Goal: Transaction & Acquisition: Purchase product/service

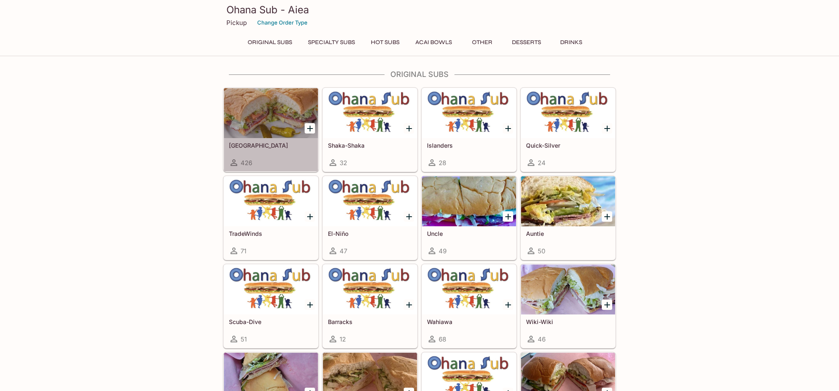
click at [273, 150] on div "Italinano 426" at bounding box center [271, 154] width 94 height 33
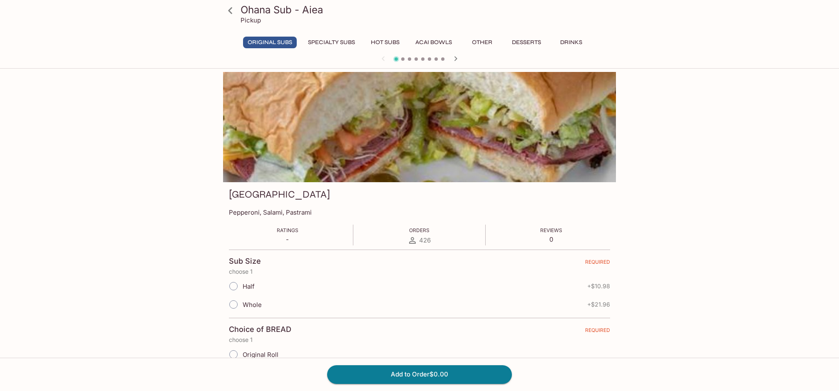
click at [331, 43] on button "Specialty Subs" at bounding box center [331, 43] width 56 height 12
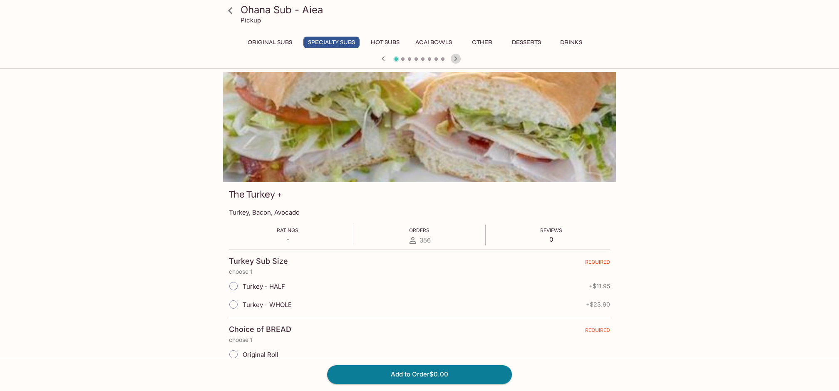
click at [455, 58] on icon "button" at bounding box center [455, 58] width 3 height 5
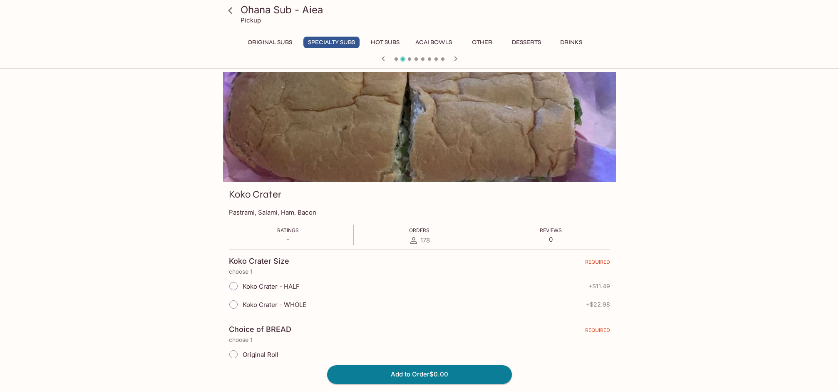
click at [455, 58] on icon "button" at bounding box center [455, 58] width 3 height 5
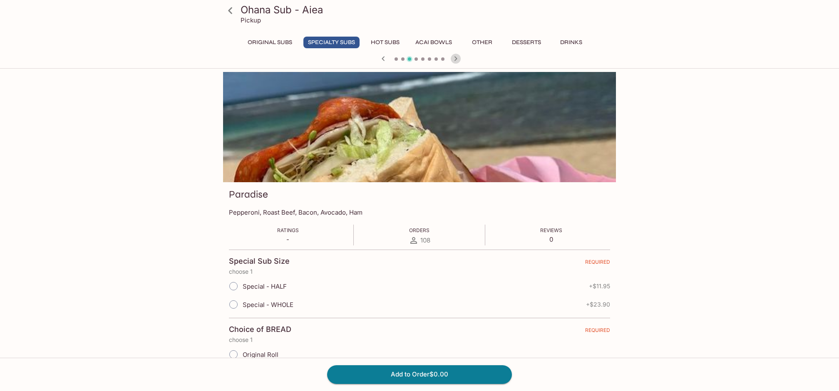
click at [455, 58] on icon "button" at bounding box center [455, 58] width 3 height 5
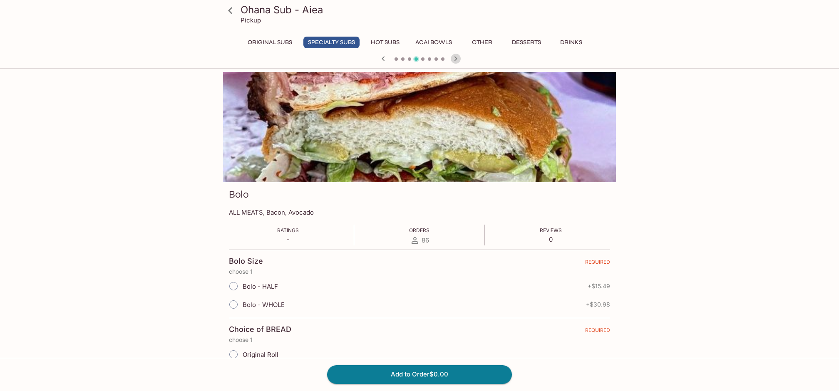
click at [455, 58] on icon "button" at bounding box center [455, 58] width 3 height 5
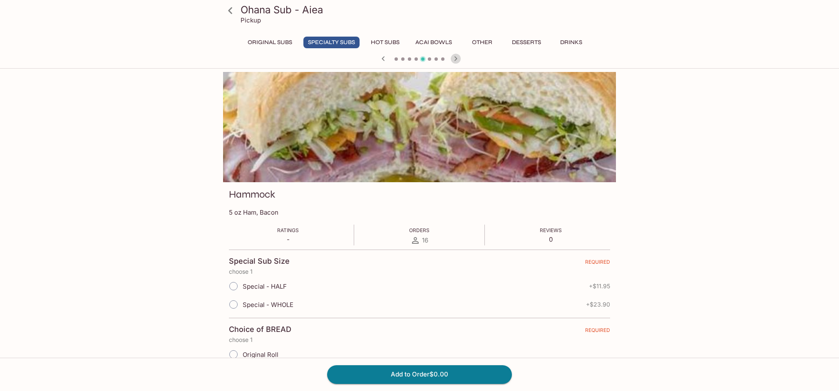
click at [455, 58] on icon "button" at bounding box center [455, 58] width 3 height 5
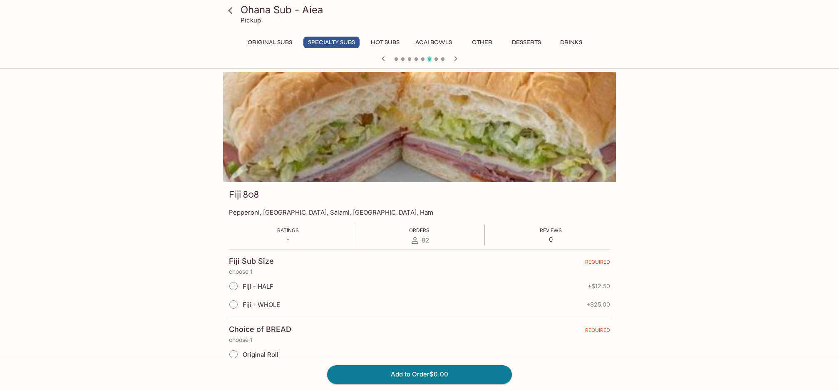
click at [455, 58] on icon "button" at bounding box center [455, 58] width 3 height 5
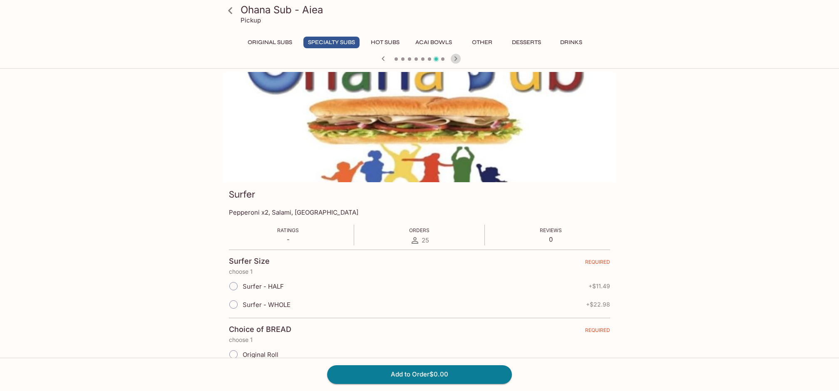
click at [455, 58] on icon "button" at bounding box center [455, 58] width 3 height 5
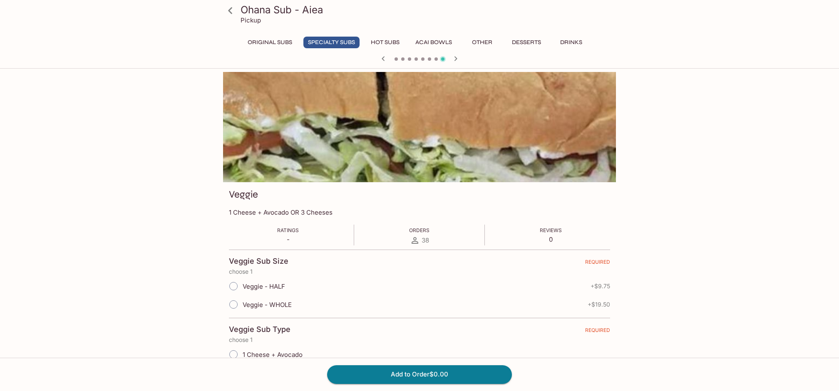
click at [455, 58] on icon "button" at bounding box center [455, 58] width 3 height 5
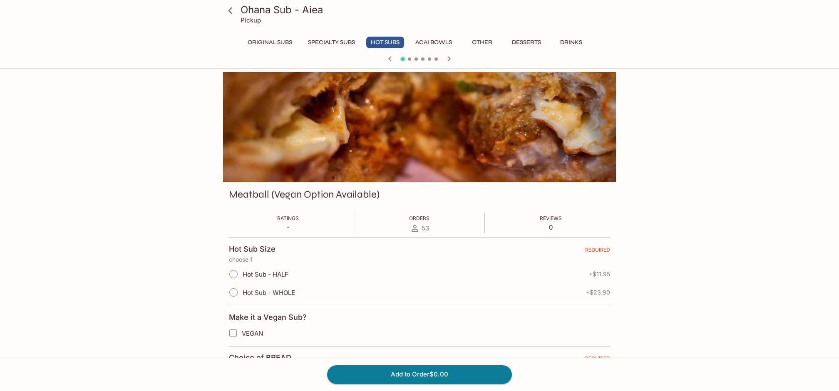
click at [455, 58] on div at bounding box center [420, 59] width 400 height 12
click at [449, 59] on icon "button" at bounding box center [449, 58] width 3 height 5
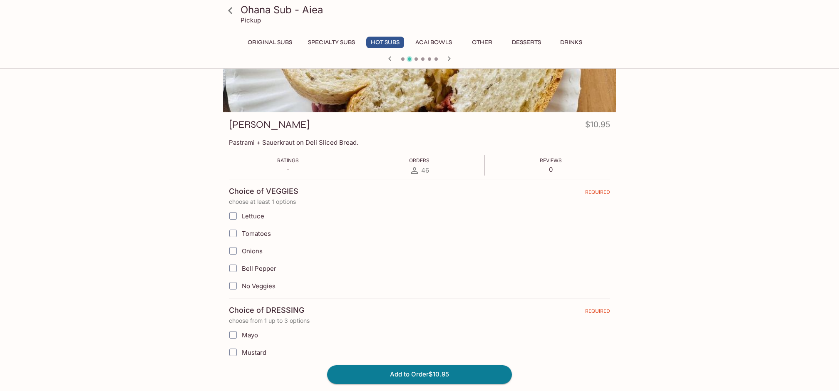
scroll to position [70, 0]
click at [233, 233] on input "Tomatoes" at bounding box center [233, 233] width 17 height 17
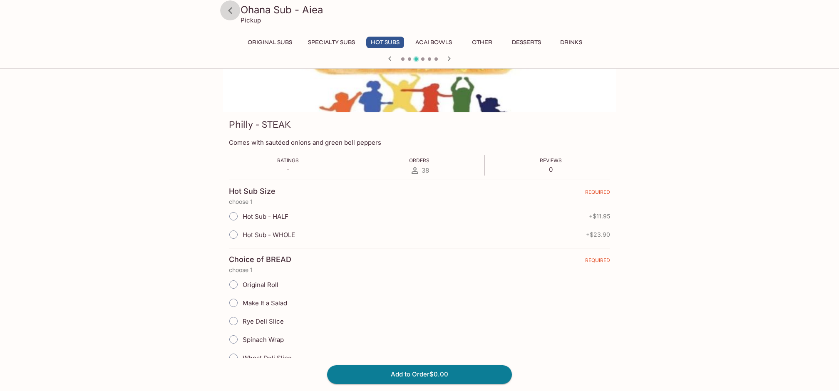
click at [229, 10] on icon at bounding box center [230, 10] width 4 height 7
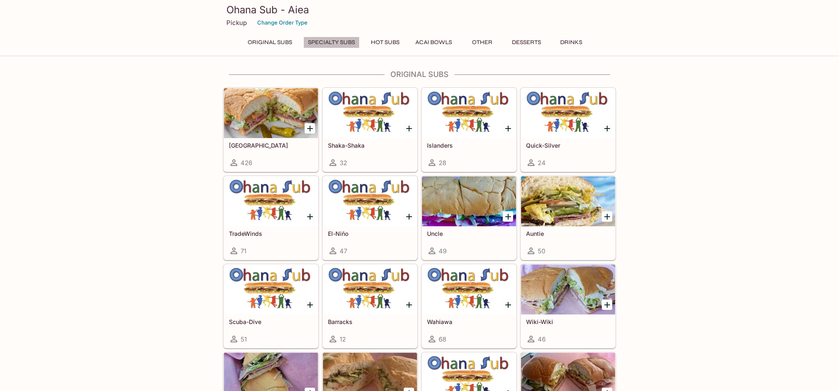
click at [333, 40] on button "Specialty Subs" at bounding box center [331, 43] width 56 height 12
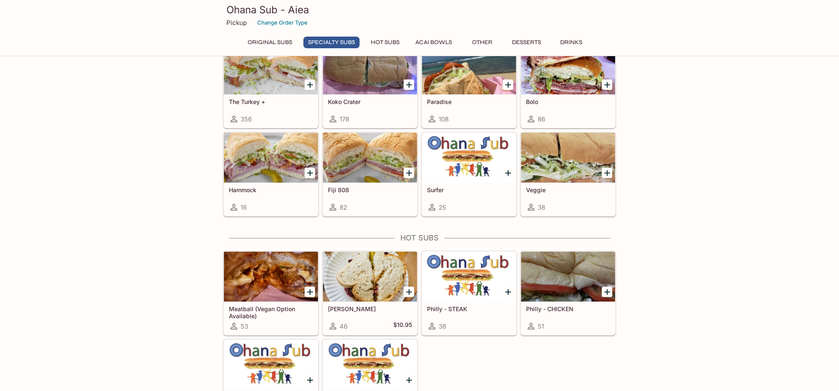
scroll to position [516, 0]
click at [407, 291] on icon "Add Reuben" at bounding box center [409, 292] width 6 height 6
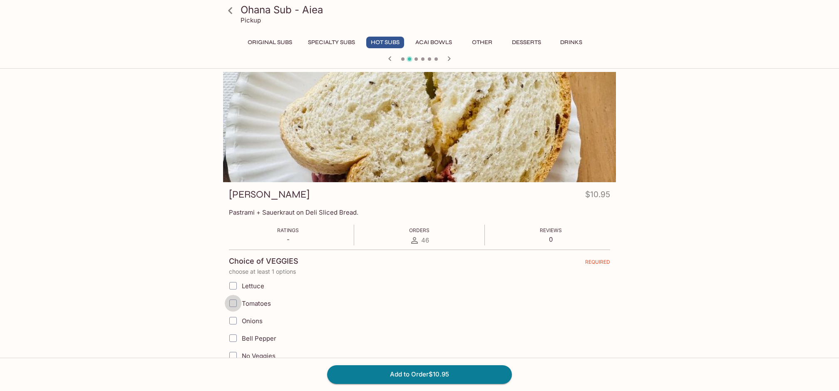
click at [233, 303] on input "Tomatoes" at bounding box center [233, 303] width 17 height 17
checkbox input "true"
click at [234, 321] on input "Onions" at bounding box center [233, 321] width 17 height 17
checkbox input "true"
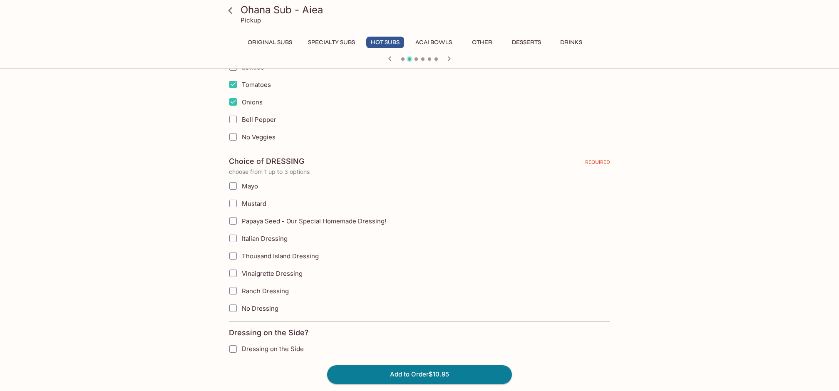
scroll to position [219, 0]
click at [232, 203] on input "Mustard" at bounding box center [233, 203] width 17 height 17
checkbox input "true"
click at [232, 257] on input "Thousand Island Dressing" at bounding box center [233, 255] width 17 height 17
checkbox input "true"
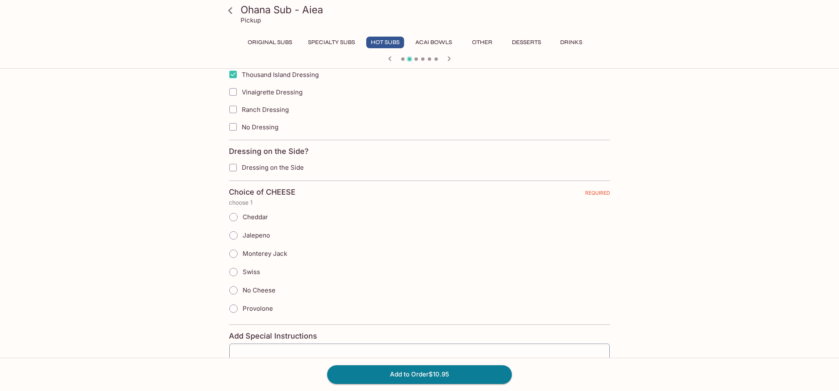
scroll to position [444, 0]
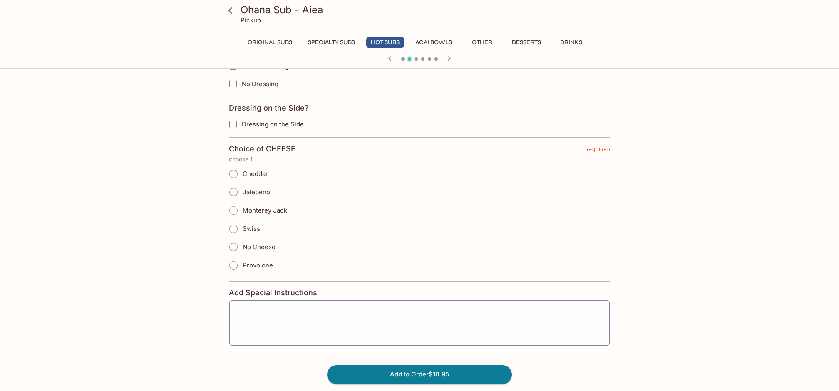
click at [234, 227] on input "Swiss" at bounding box center [233, 228] width 17 height 17
radio input "true"
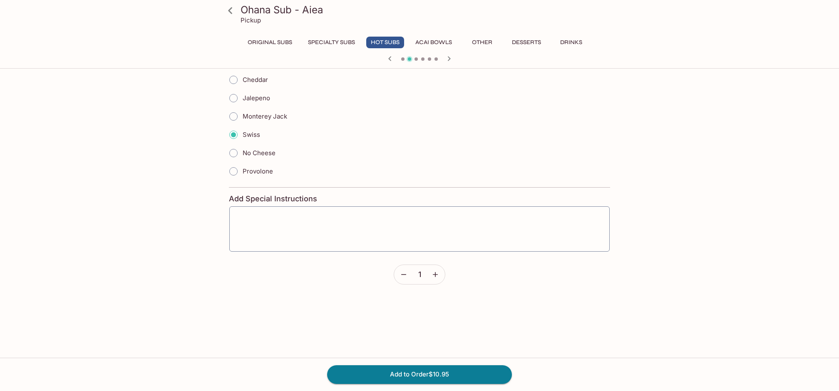
scroll to position [553, 0]
click at [272, 205] on textarea at bounding box center [419, 214] width 369 height 32
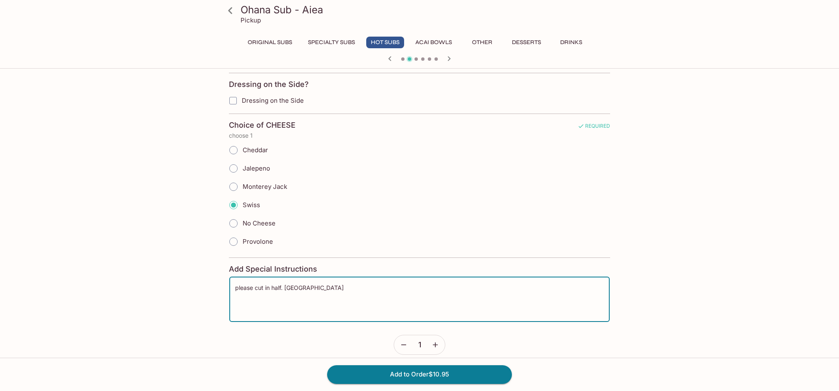
scroll to position [467, 0]
click at [238, 290] on textarea "please cut in half. [GEOGRAPHIC_DATA]" at bounding box center [419, 301] width 369 height 32
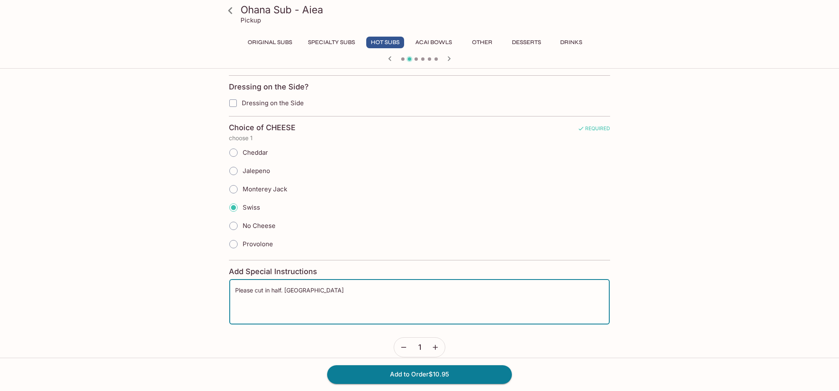
scroll to position [463, 0]
type textarea "Please cut in half. [GEOGRAPHIC_DATA]"
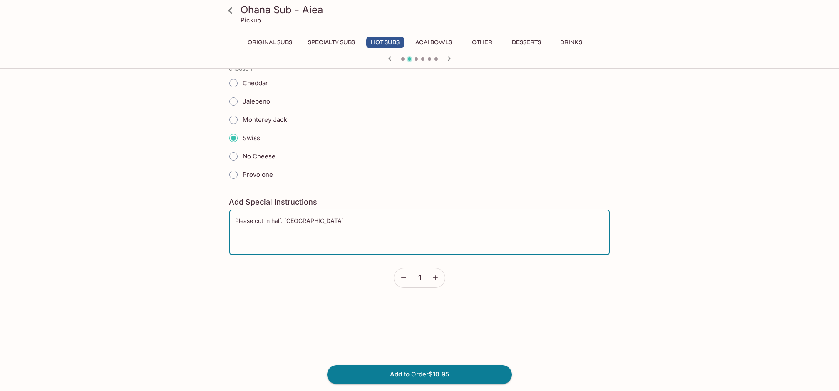
scroll to position [572, 0]
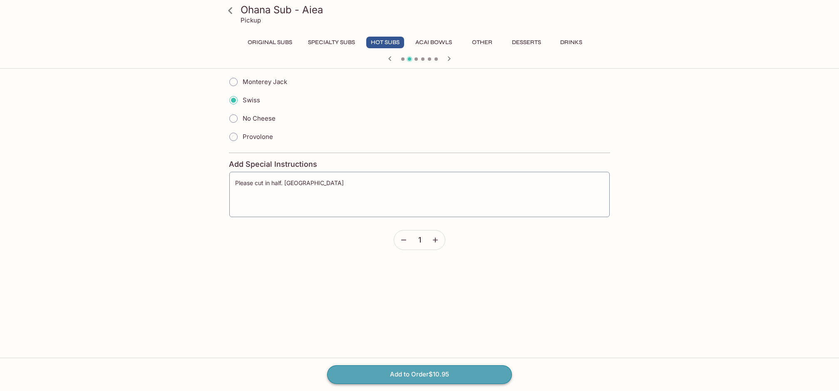
click at [415, 376] on button "Add to Order $10.95" at bounding box center [419, 374] width 185 height 18
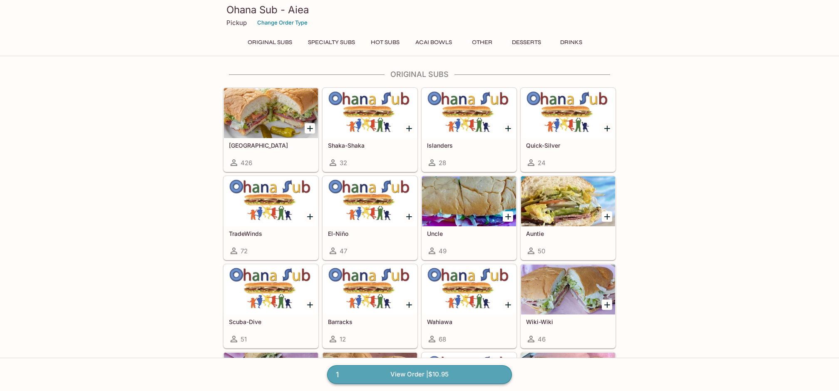
click at [405, 377] on link "1 View Order | $10.95" at bounding box center [419, 374] width 185 height 18
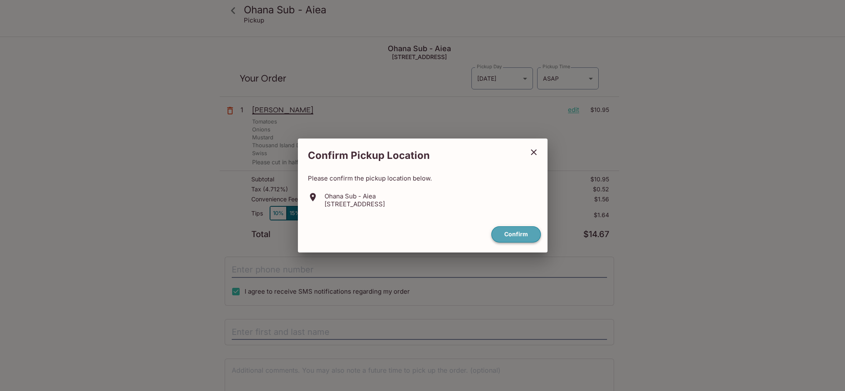
click at [529, 234] on button "Confirm" at bounding box center [517, 234] width 50 height 16
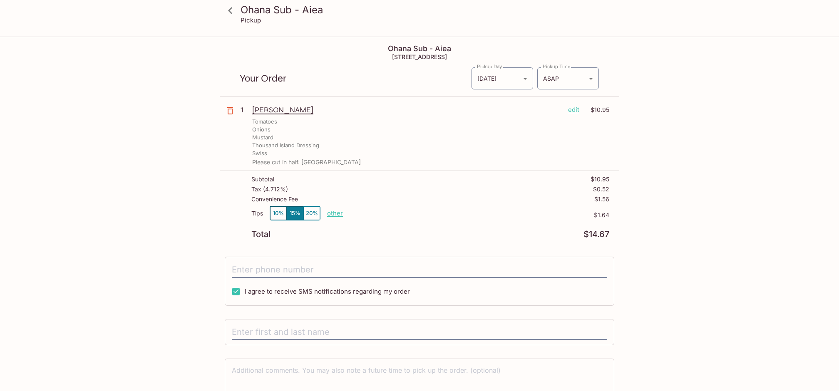
click at [331, 215] on p "other" at bounding box center [335, 213] width 16 height 8
type input "0.00"
click at [421, 237] on div "Total $14.67" at bounding box center [430, 235] width 358 height 8
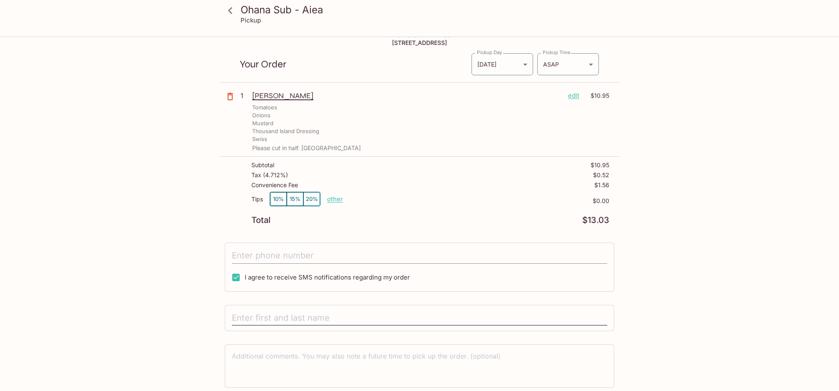
scroll to position [45, 0]
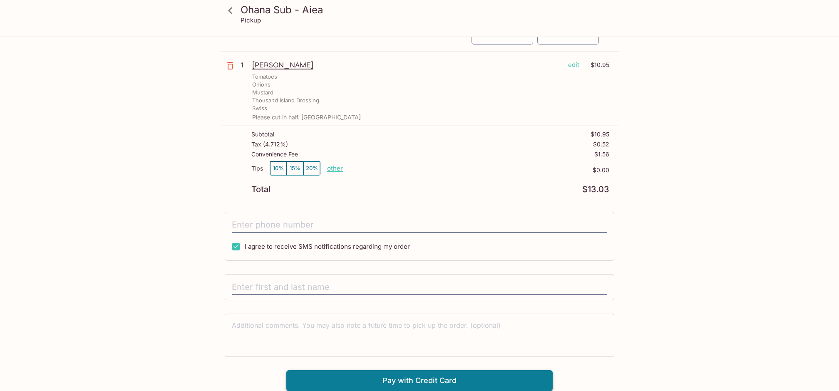
click at [411, 383] on button "Pay with Credit Card" at bounding box center [419, 380] width 266 height 21
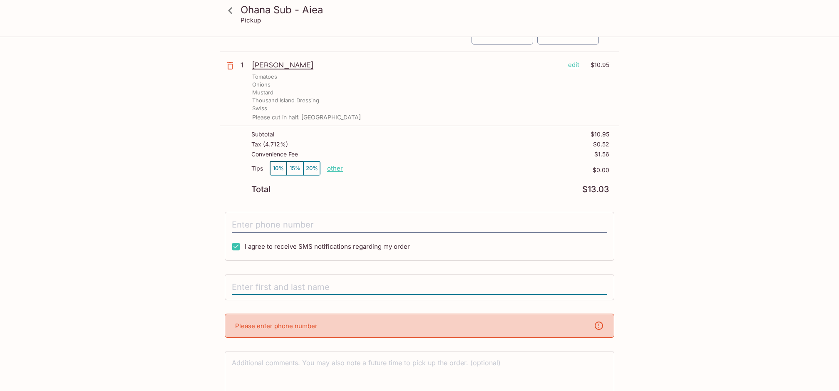
click at [343, 288] on input "text" at bounding box center [419, 288] width 375 height 16
click at [333, 325] on div "Please enter phone number" at bounding box center [420, 326] width 390 height 24
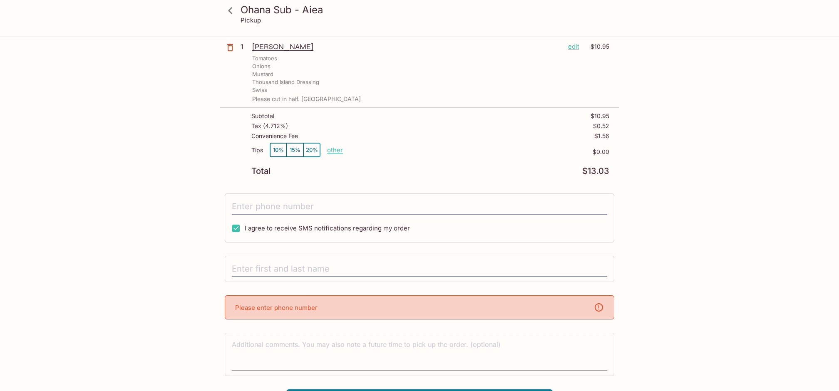
scroll to position [74, 0]
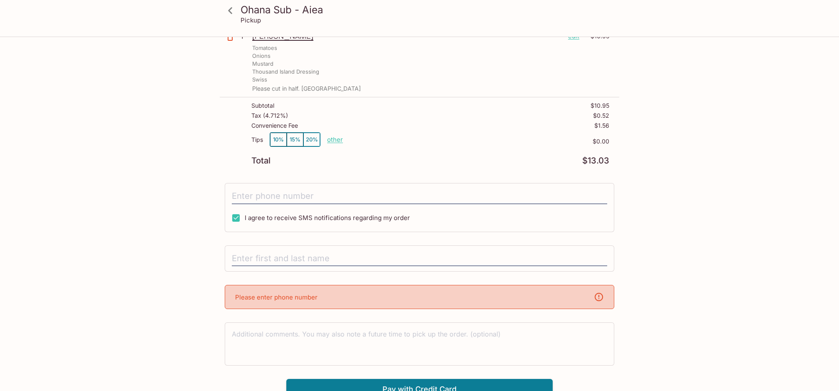
click at [475, 293] on div "Please enter phone number" at bounding box center [420, 297] width 390 height 24
click at [355, 251] on input "text" at bounding box center [419, 259] width 375 height 16
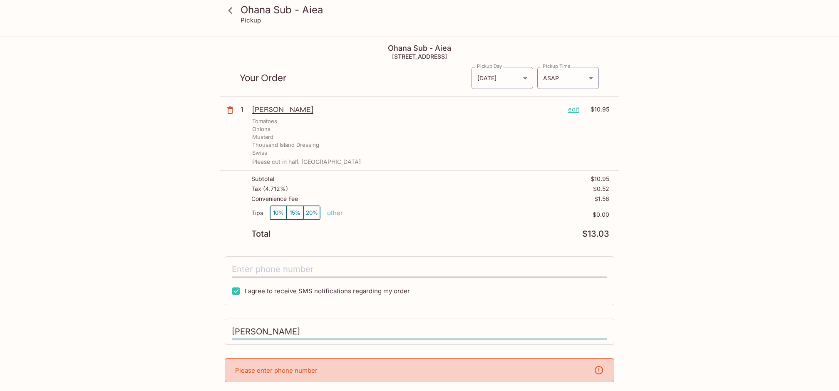
scroll to position [0, 0]
type input "[PERSON_NAME]"
click at [370, 271] on input "tel" at bounding box center [419, 270] width 375 height 16
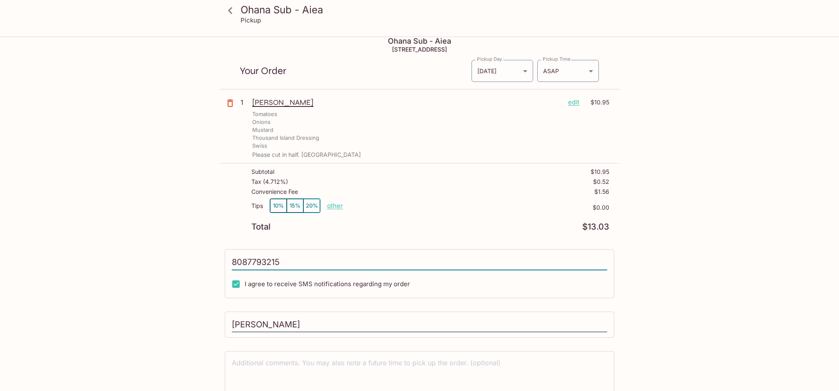
scroll to position [45, 0]
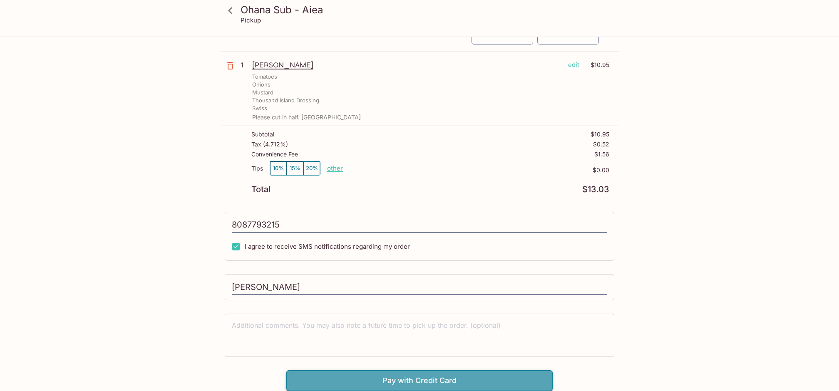
click at [396, 384] on button "Pay with Credit Card" at bounding box center [419, 380] width 266 height 21
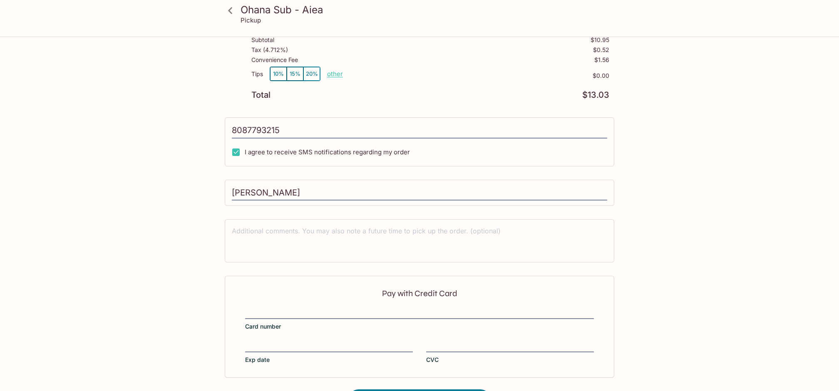
type input "[PHONE_NUMBER]"
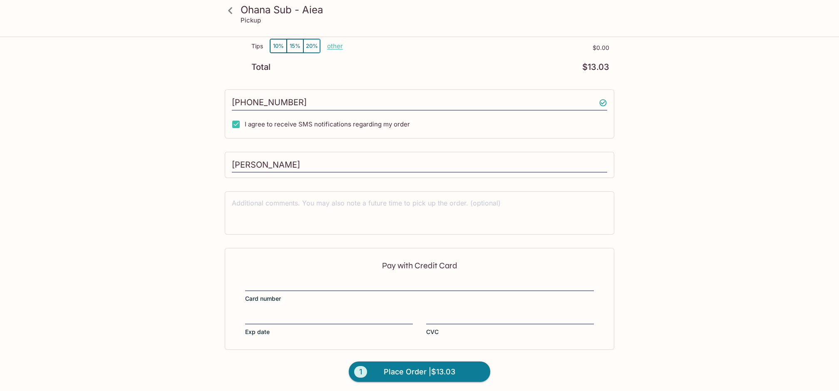
scroll to position [170, 0]
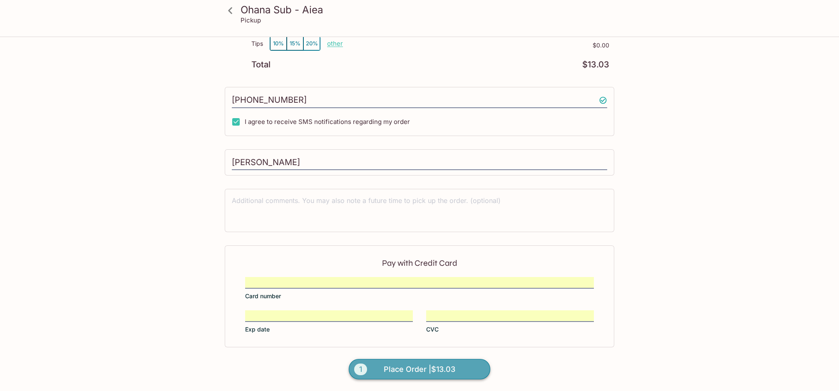
click at [424, 368] on span "Place Order | $13.03" at bounding box center [420, 369] width 72 height 13
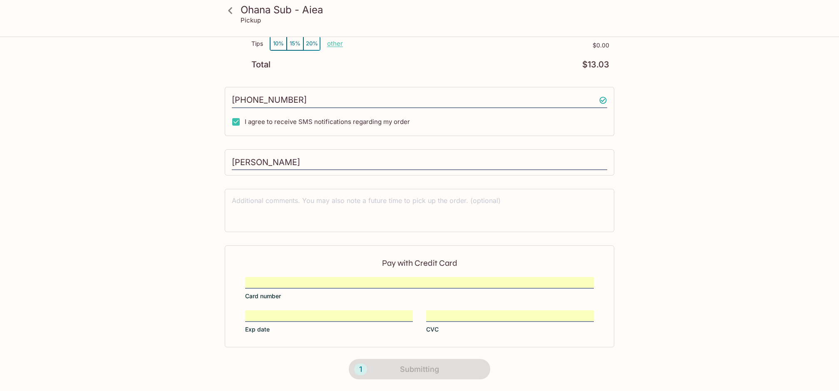
scroll to position [92, 0]
